Goal: Task Accomplishment & Management: Manage account settings

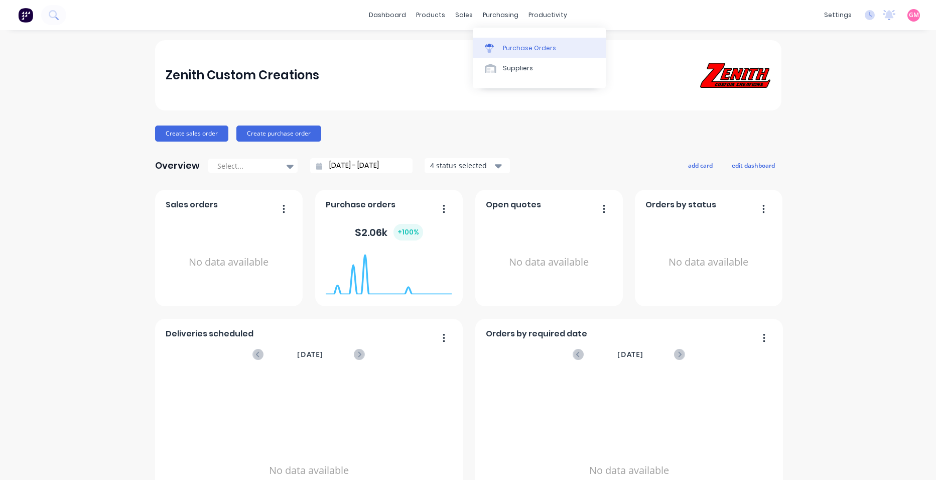
click at [519, 53] on link "Purchase Orders" at bounding box center [539, 48] width 133 height 20
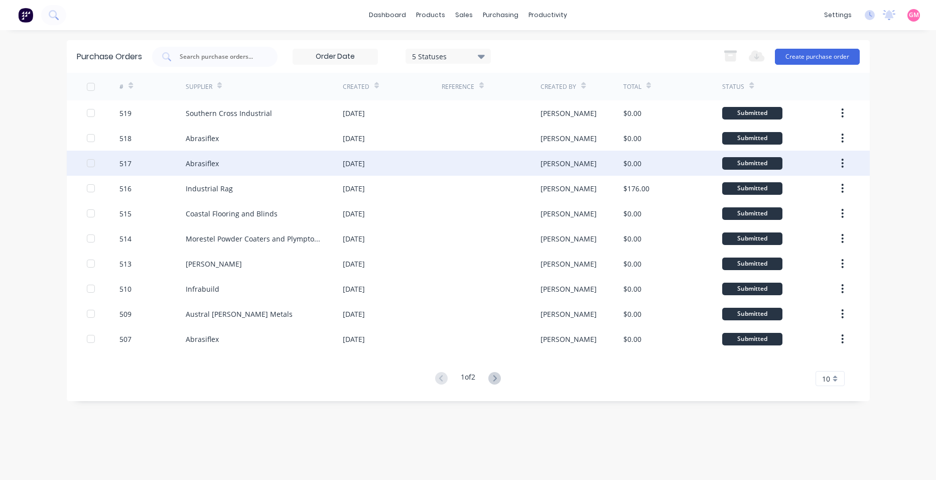
click at [387, 161] on div "[DATE]" at bounding box center [392, 163] width 99 height 25
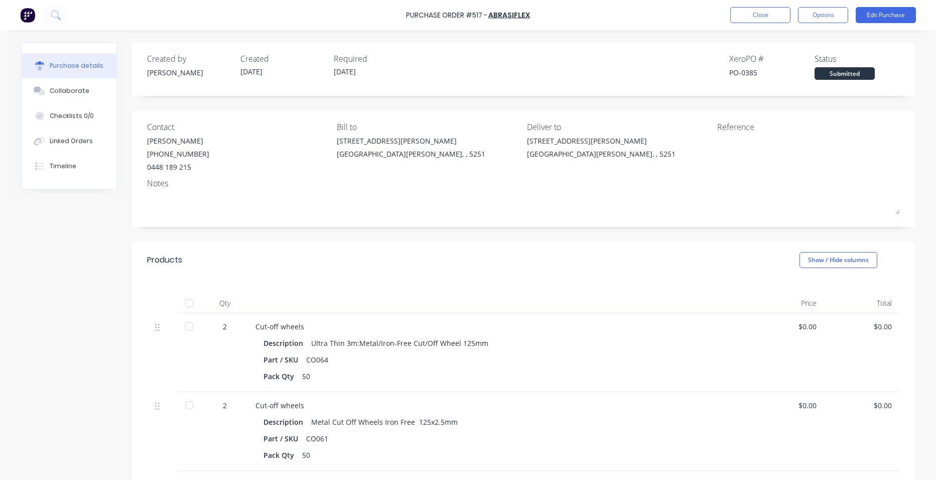
click at [187, 303] on div at bounding box center [189, 303] width 20 height 20
click at [752, 13] on button "Close" at bounding box center [761, 15] width 60 height 16
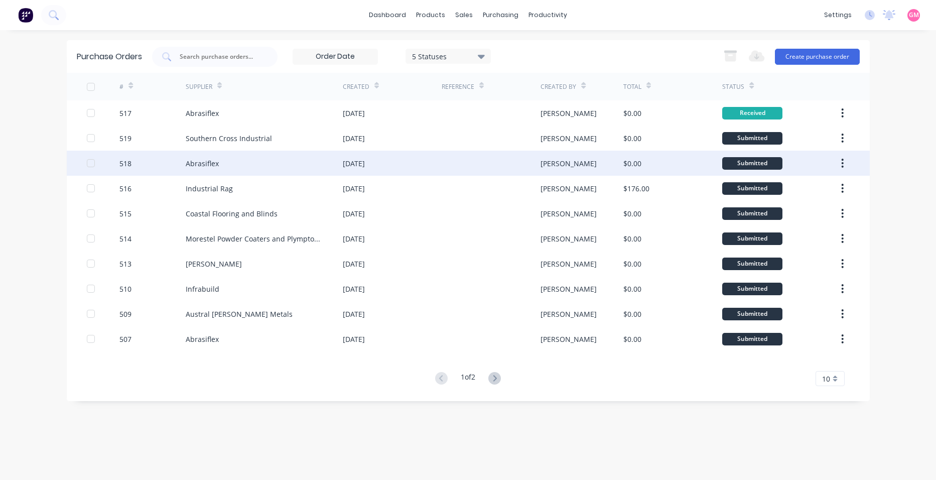
click at [212, 161] on div "Abrasiflex" at bounding box center [202, 163] width 33 height 11
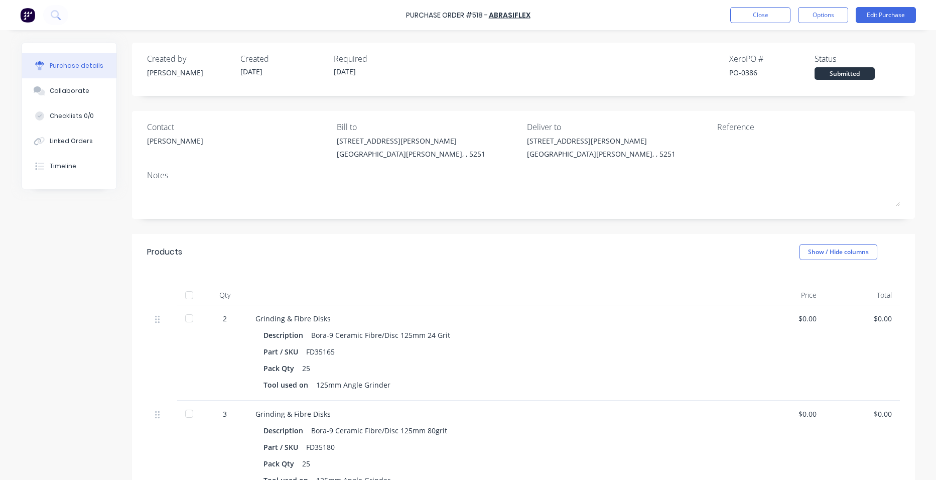
click at [186, 296] on div at bounding box center [189, 295] width 20 height 20
click at [777, 19] on button "Close" at bounding box center [761, 15] width 60 height 16
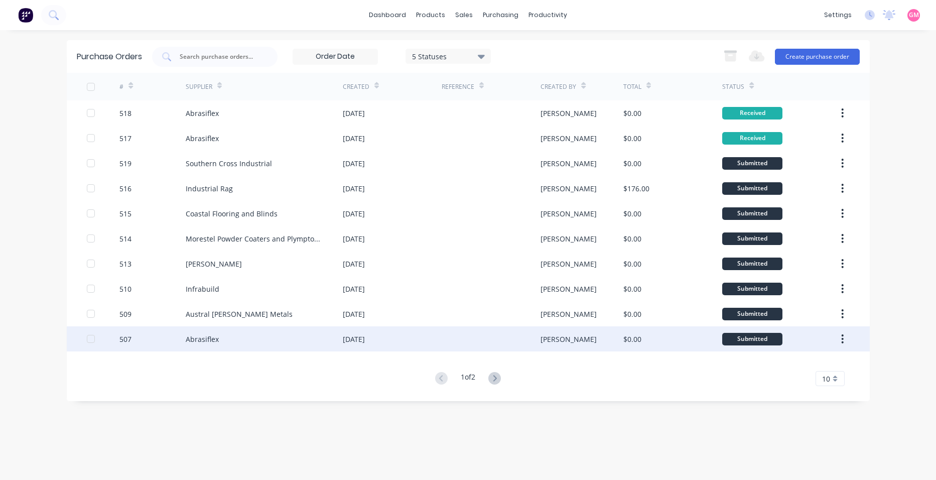
click at [255, 341] on div "Abrasiflex" at bounding box center [264, 338] width 157 height 25
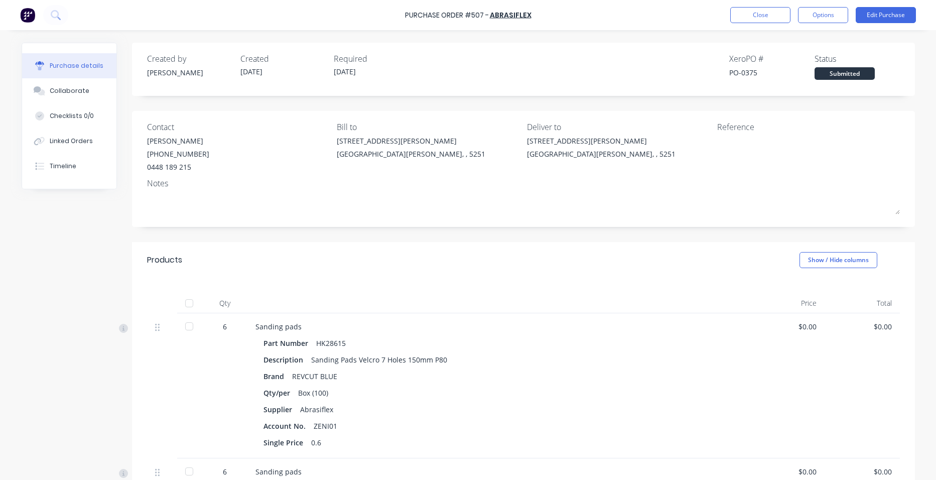
click at [182, 303] on div at bounding box center [189, 303] width 20 height 20
click at [764, 17] on button "Close" at bounding box center [761, 15] width 60 height 16
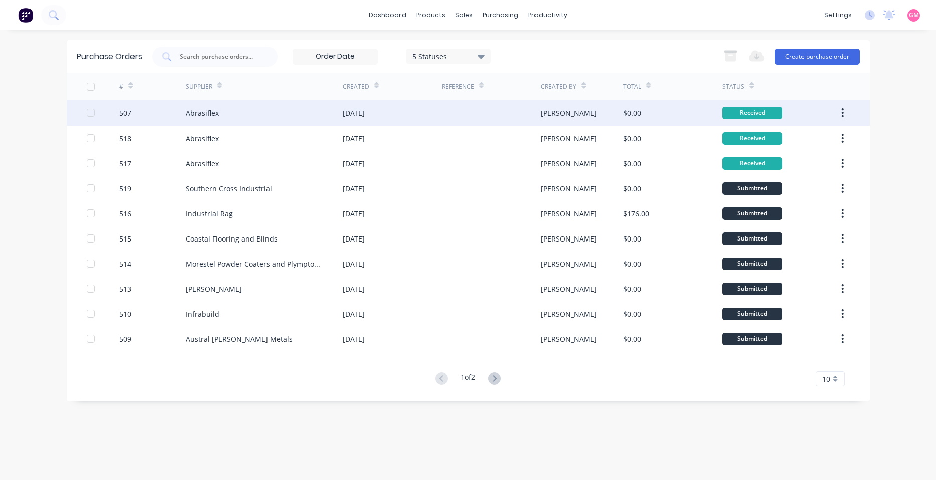
click at [845, 112] on button "button" at bounding box center [843, 113] width 24 height 18
click at [831, 141] on div "Archive" at bounding box center [807, 139] width 77 height 15
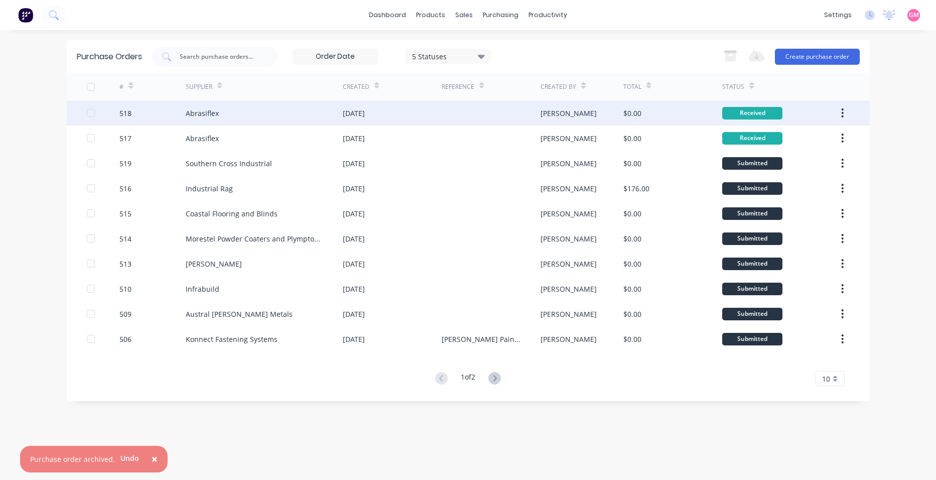
click at [845, 119] on button "button" at bounding box center [843, 113] width 24 height 18
click at [834, 138] on div "Archive" at bounding box center [807, 139] width 77 height 15
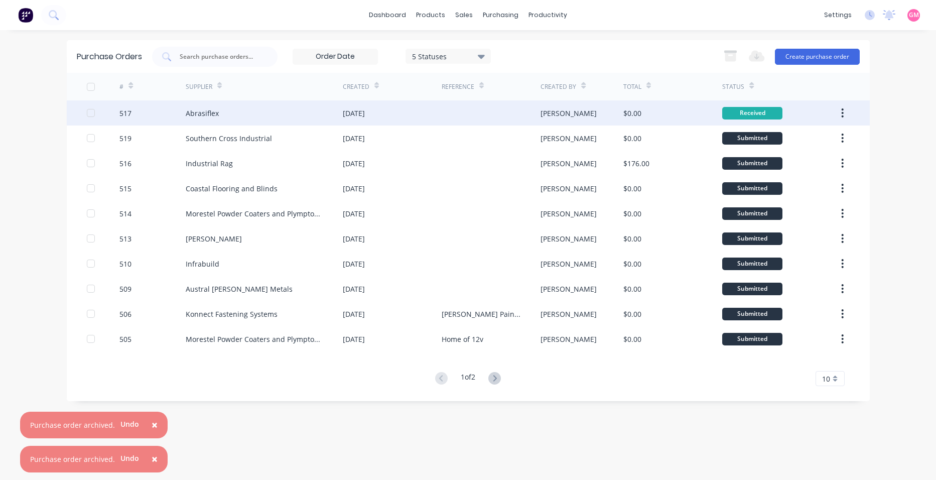
click at [842, 112] on icon "button" at bounding box center [843, 112] width 3 height 11
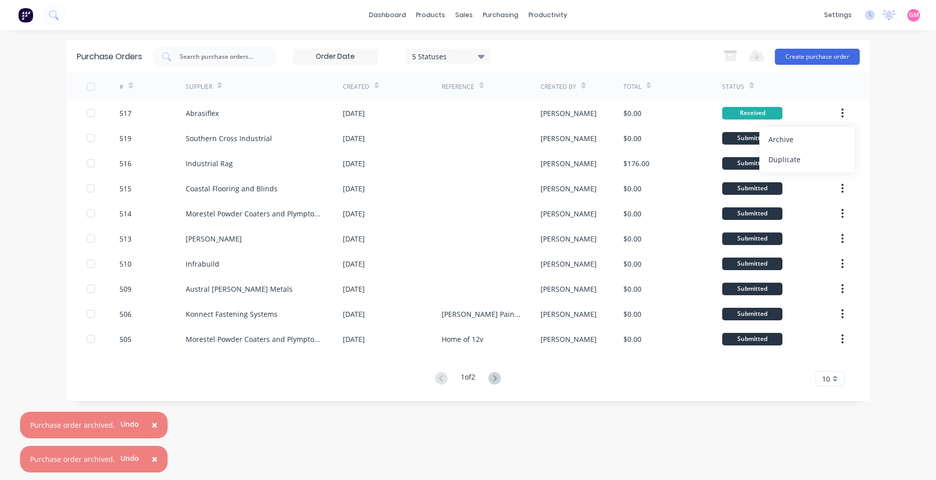
click at [832, 134] on div "Archive" at bounding box center [807, 139] width 77 height 15
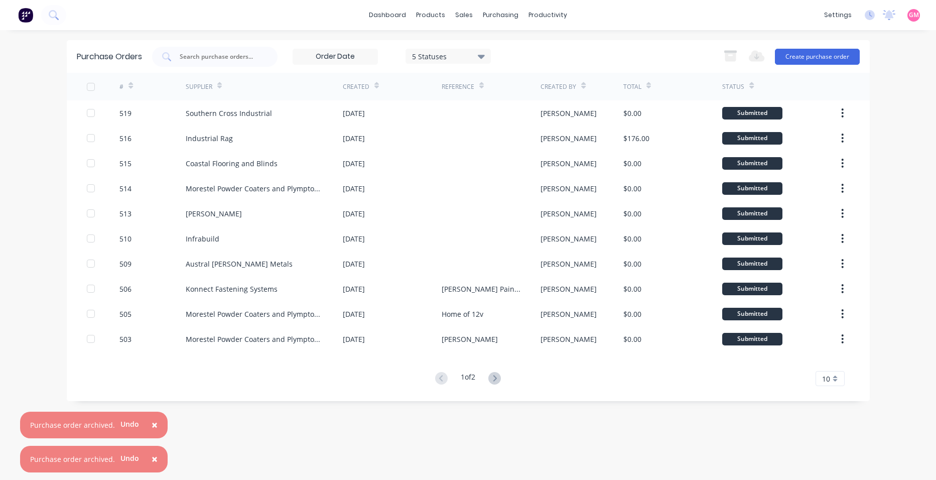
click at [153, 391] on div "Purchase Orders 5 Statuses 5 Statuses Export to Excel (XLSX) Create purchase or…" at bounding box center [468, 220] width 803 height 361
click at [153, 425] on span "×" at bounding box center [155, 425] width 6 height 14
click at [153, 460] on span "×" at bounding box center [155, 459] width 6 height 14
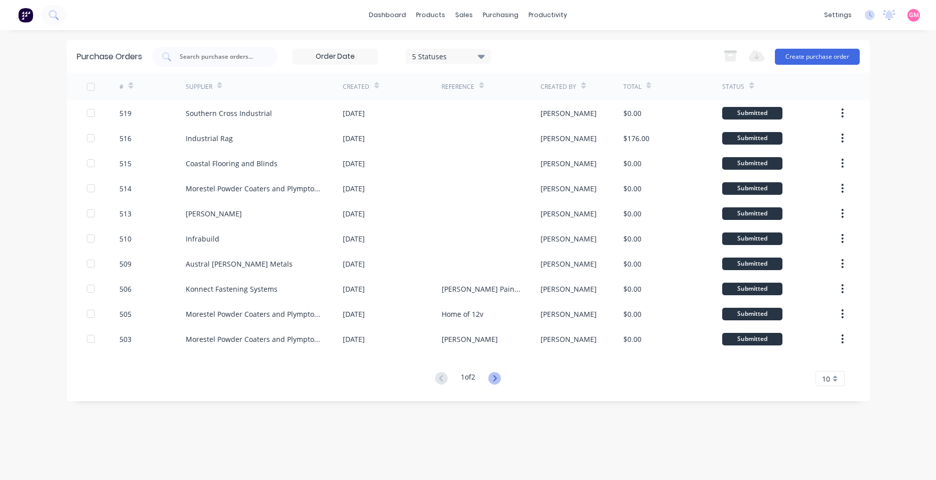
click at [500, 382] on icon at bounding box center [495, 378] width 13 height 13
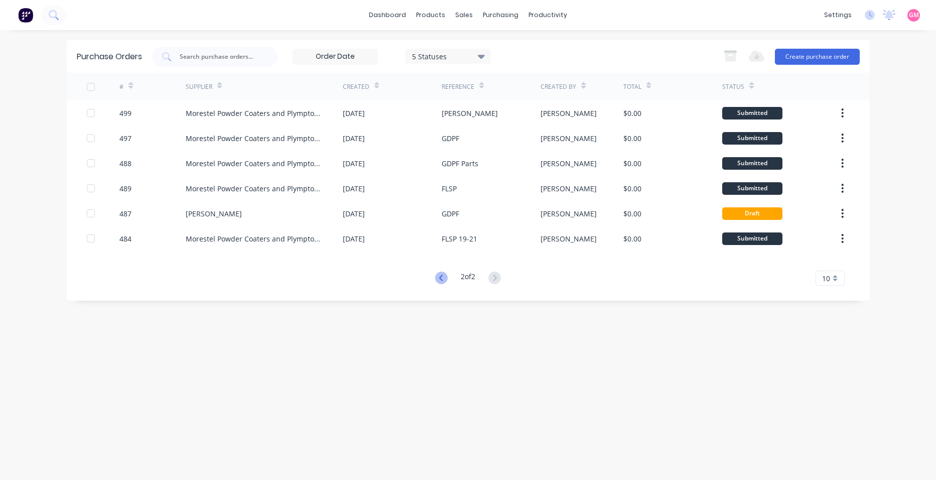
click at [442, 279] on icon at bounding box center [441, 278] width 13 height 13
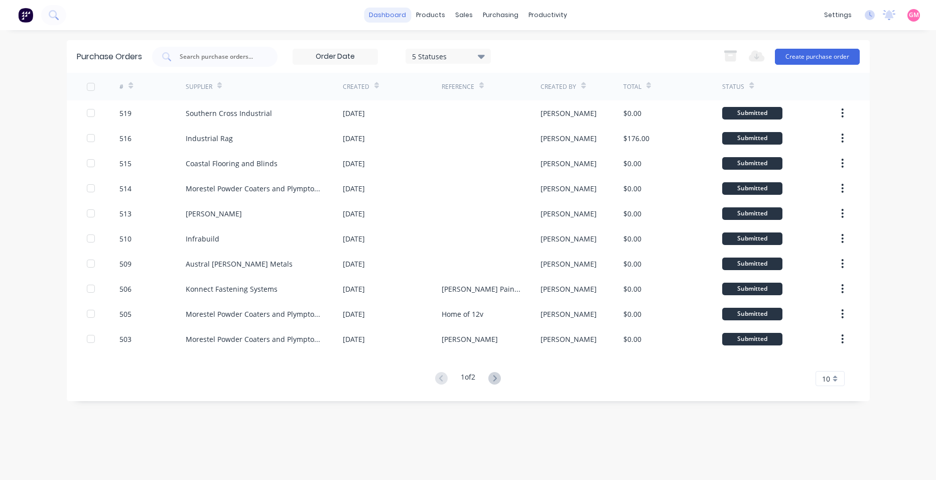
click at [390, 20] on link "dashboard" at bounding box center [387, 15] width 47 height 15
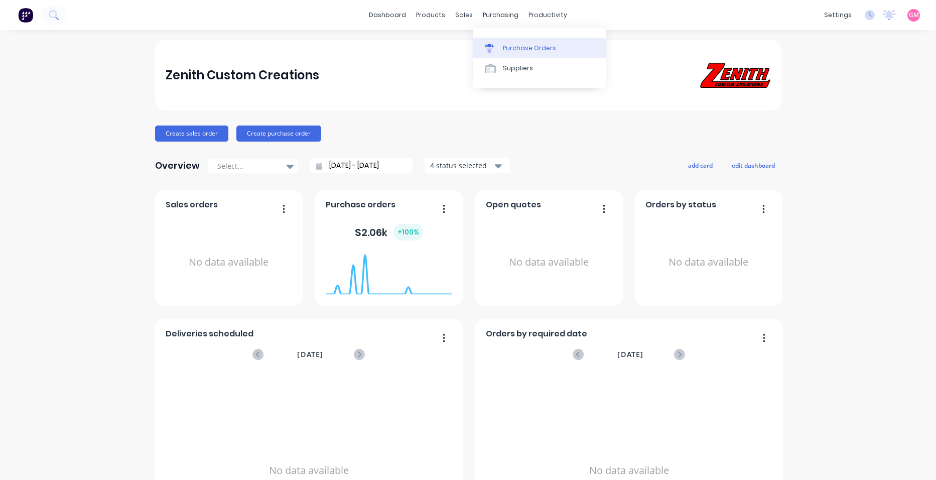
click at [526, 45] on div "Purchase Orders" at bounding box center [529, 48] width 53 height 9
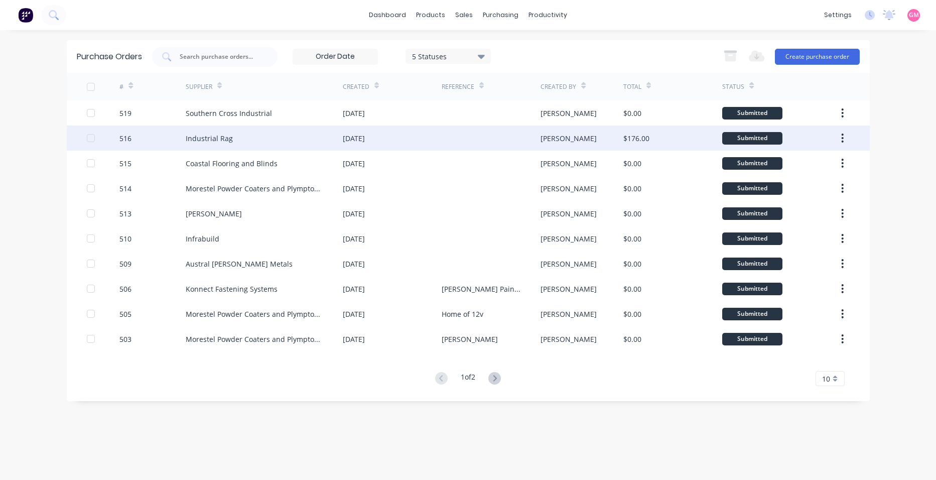
click at [238, 141] on div "Industrial Rag" at bounding box center [264, 138] width 157 height 25
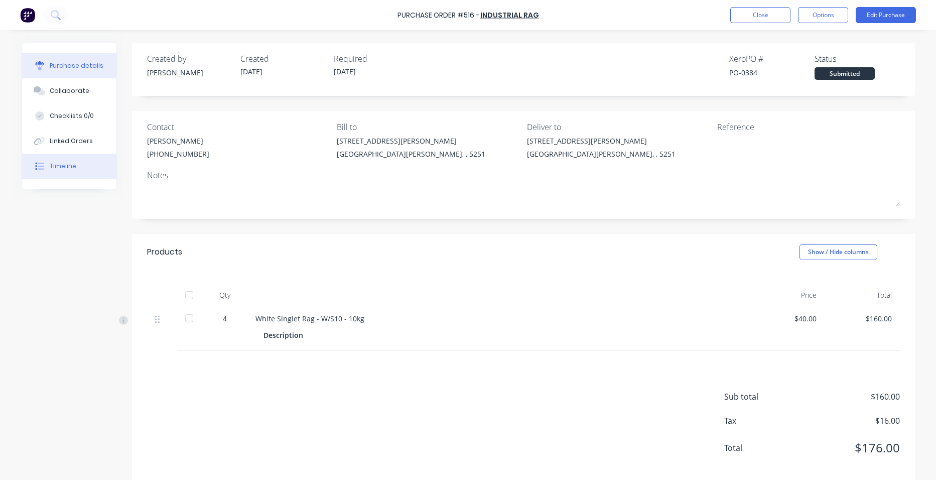
click at [54, 165] on div "Timeline" at bounding box center [63, 166] width 27 height 9
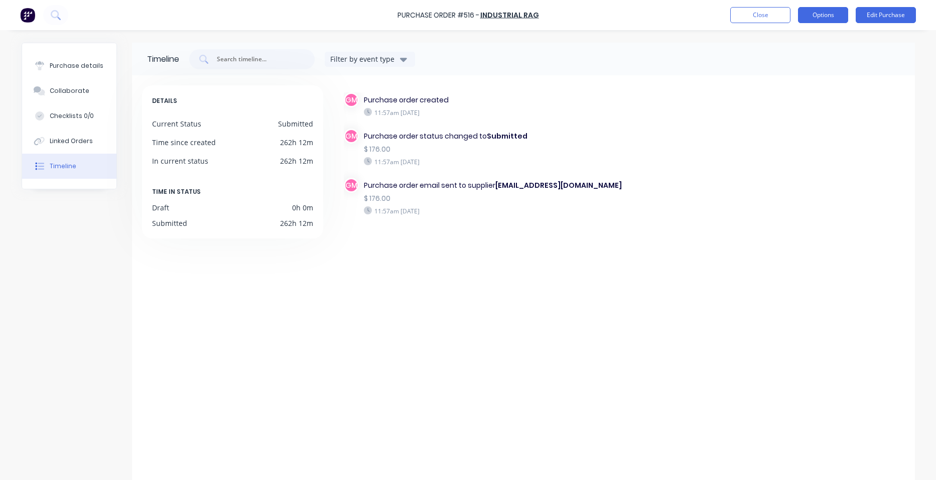
click at [808, 13] on button "Options" at bounding box center [823, 15] width 50 height 16
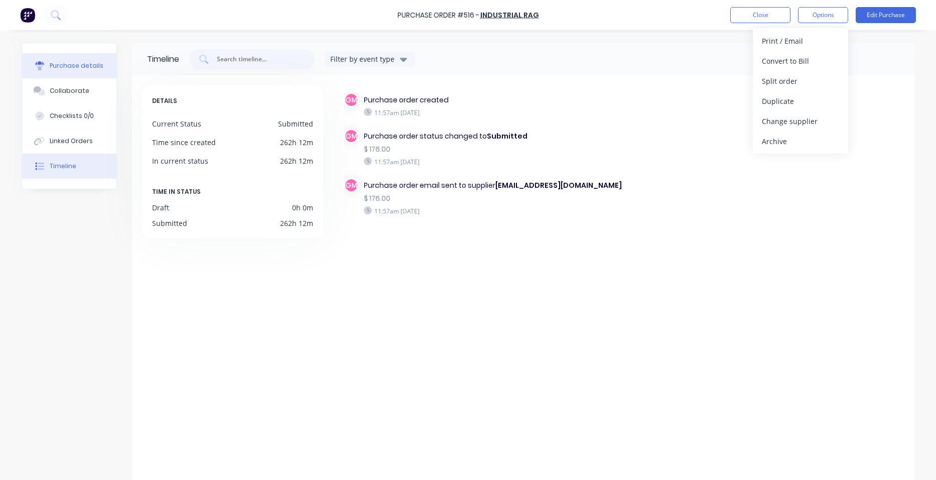
click at [70, 58] on button "Purchase details" at bounding box center [69, 65] width 94 height 25
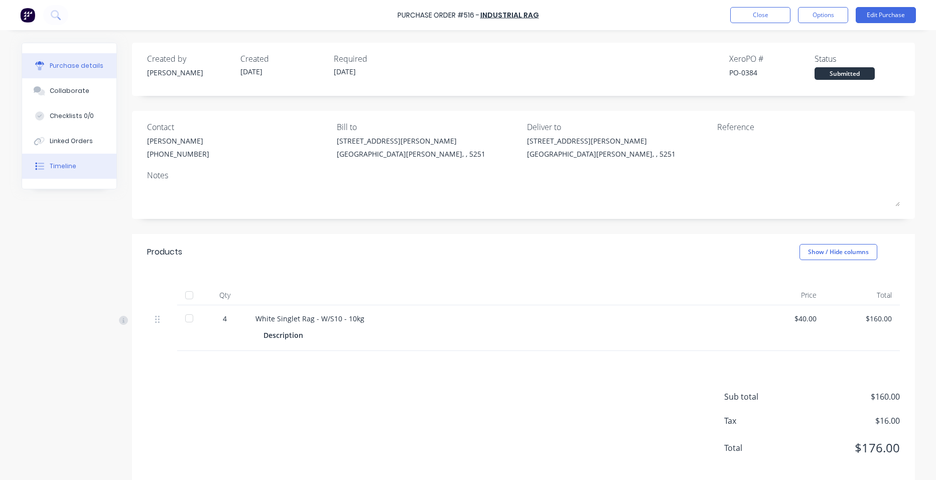
click at [84, 174] on button "Timeline" at bounding box center [69, 166] width 94 height 25
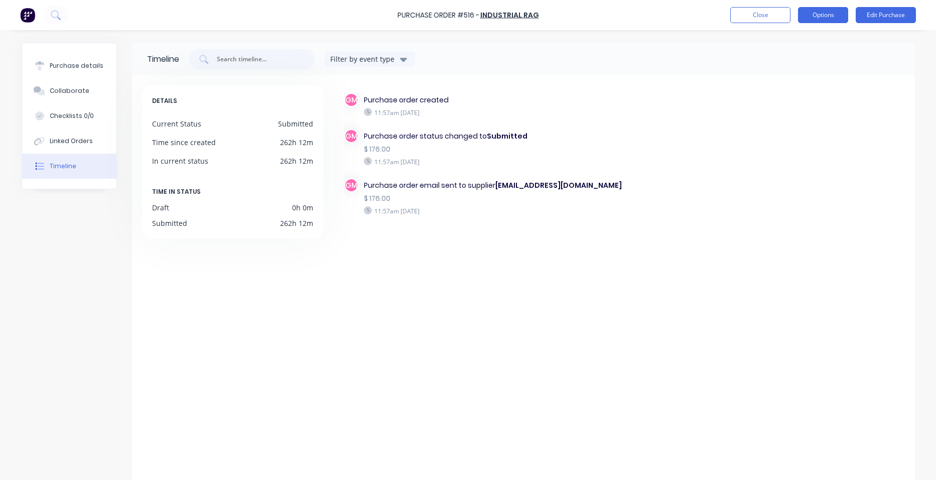
click at [815, 10] on button "Options" at bounding box center [823, 15] width 50 height 16
click at [816, 40] on div "Print / Email" at bounding box center [800, 41] width 77 height 15
click at [807, 56] on div "With pricing" at bounding box center [800, 61] width 77 height 15
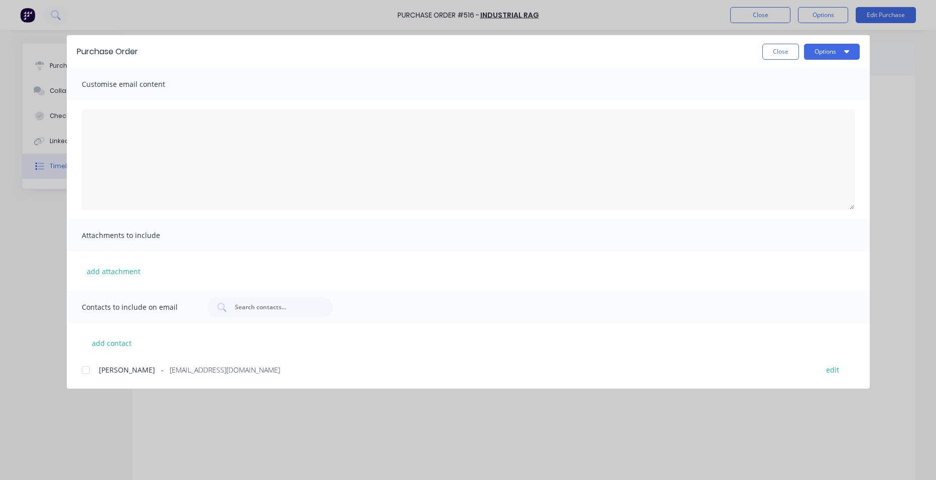
click at [88, 371] on div at bounding box center [86, 370] width 20 height 20
click at [837, 49] on button "Options" at bounding box center [832, 52] width 56 height 16
click at [808, 119] on div "Email" at bounding box center [812, 117] width 77 height 15
click at [778, 55] on button "Close" at bounding box center [781, 52] width 37 height 16
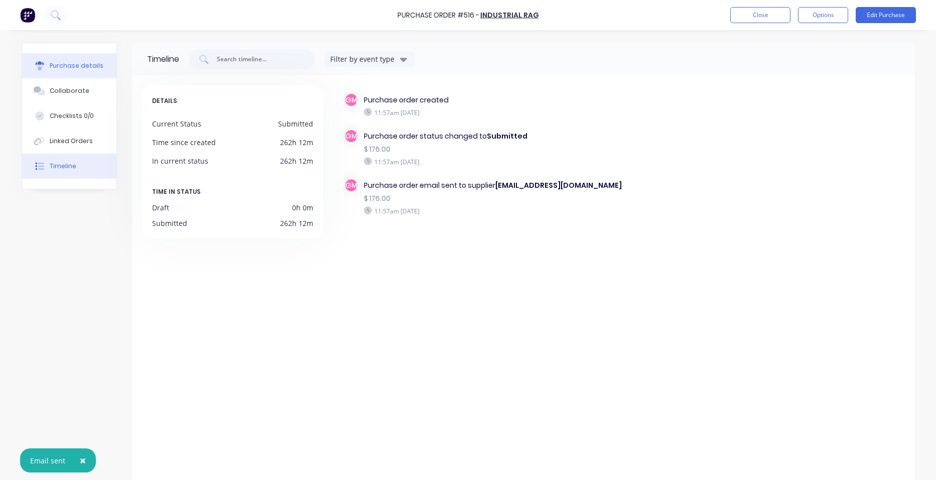
click at [86, 70] on div "Purchase details" at bounding box center [77, 65] width 54 height 9
